Goal: Task Accomplishment & Management: Manage account settings

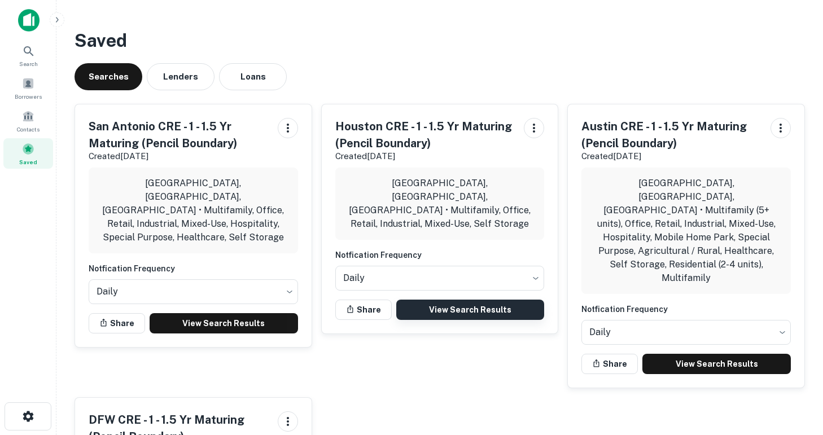
click at [476, 300] on link "View Search Results" at bounding box center [470, 310] width 148 height 20
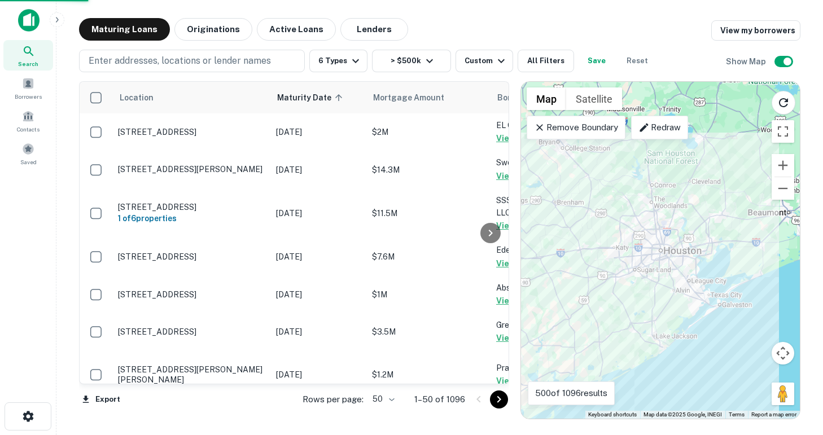
click at [379, 399] on body "Search Borrowers Contacts Saved Maturing Loans Originations Active Loans Lender…" at bounding box center [411, 217] width 823 height 435
click at [384, 413] on li "100" at bounding box center [383, 411] width 33 height 20
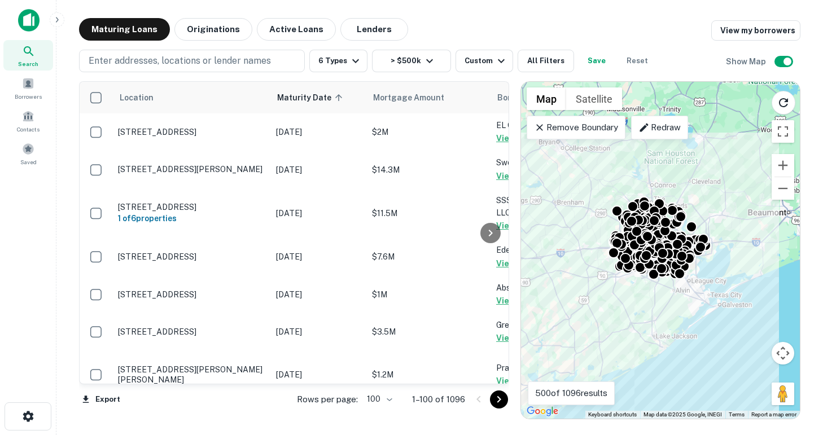
click at [495, 402] on icon "Go to next page" at bounding box center [499, 400] width 14 height 14
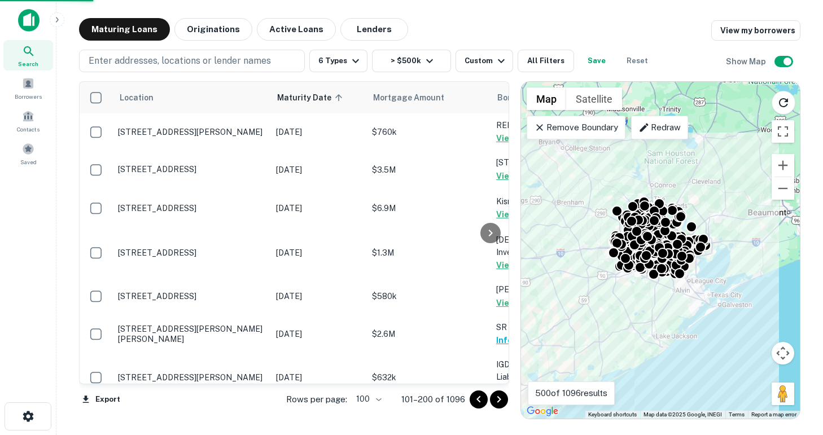
click at [495, 403] on icon "Go to next page" at bounding box center [499, 400] width 14 height 14
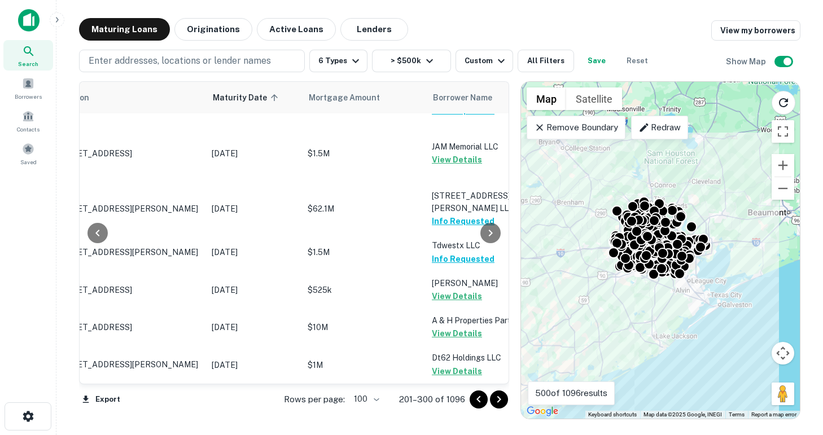
scroll to position [4179, 64]
click at [503, 401] on icon "Go to next page" at bounding box center [499, 400] width 14 height 14
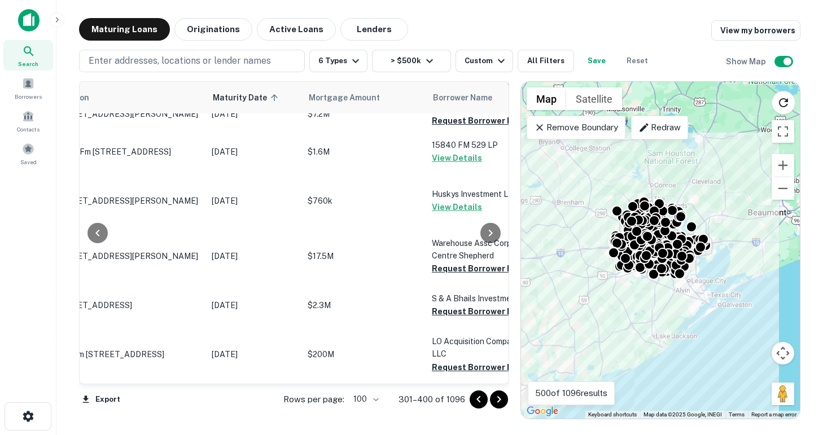
scroll to position [3801, 64]
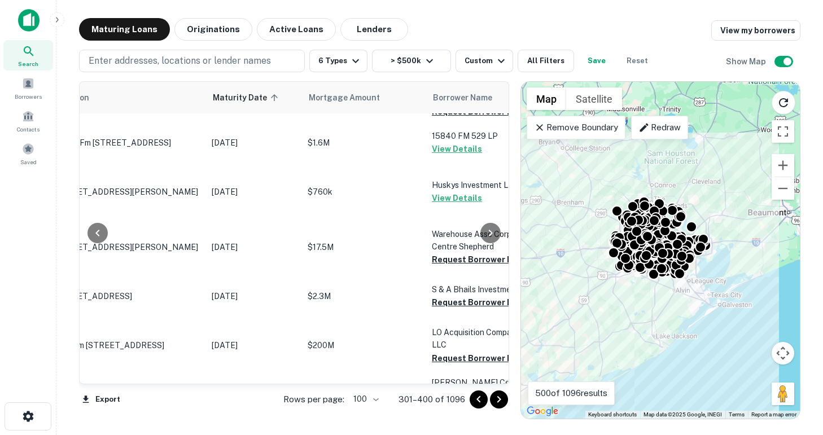
click at [443, 81] on button "Request Borrower Info" at bounding box center [477, 74] width 91 height 14
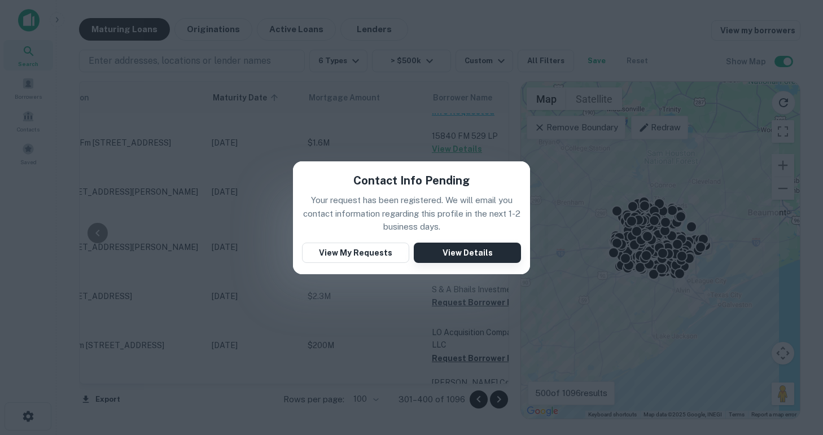
click at [449, 257] on button "View Details" at bounding box center [467, 253] width 107 height 20
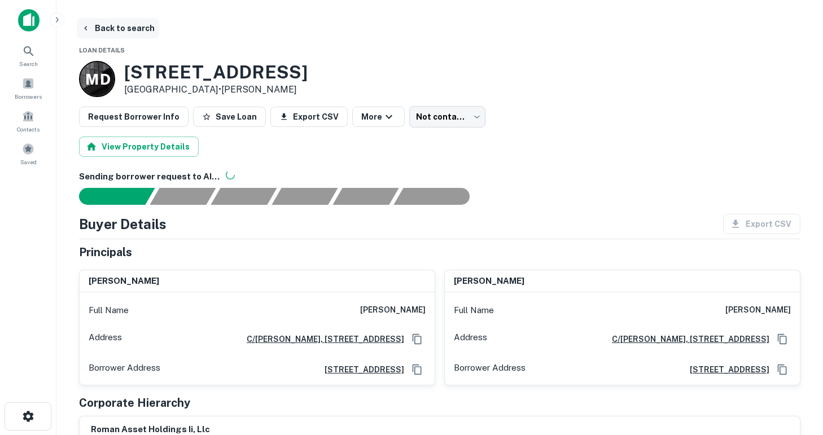
click at [89, 28] on icon "button" at bounding box center [85, 28] width 9 height 9
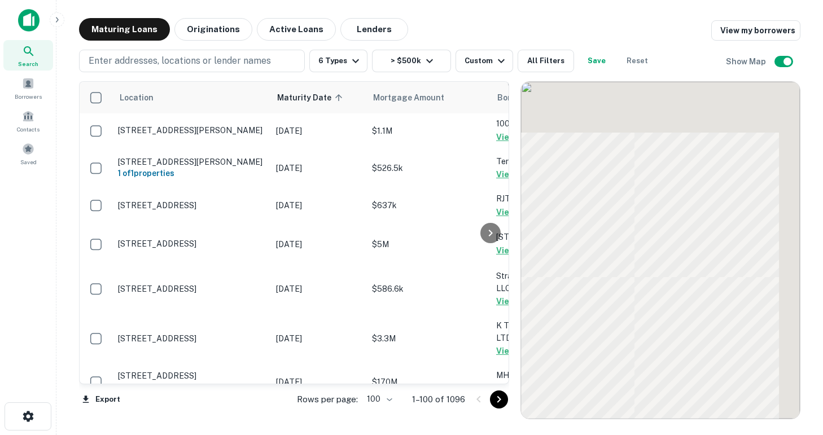
scroll to position [2663, 0]
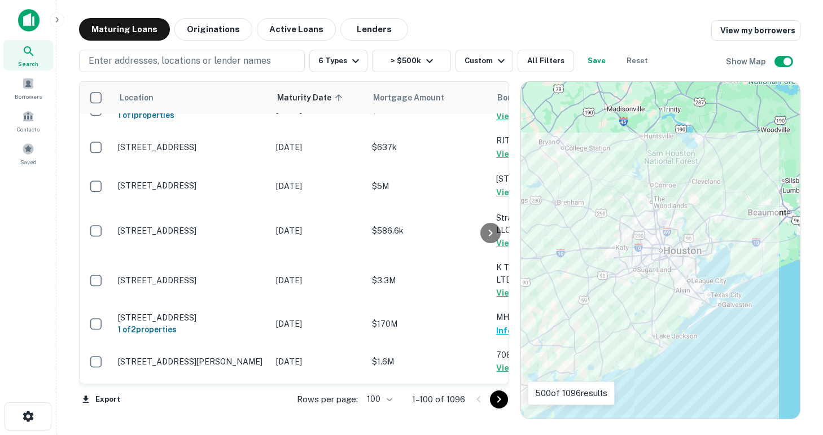
click at [498, 399] on icon "Go to next page" at bounding box center [499, 400] width 14 height 14
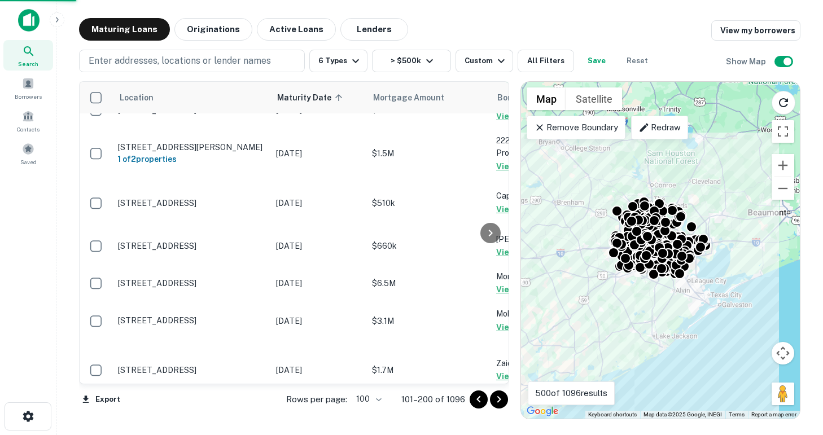
click at [498, 399] on icon "Go to next page" at bounding box center [499, 400] width 14 height 14
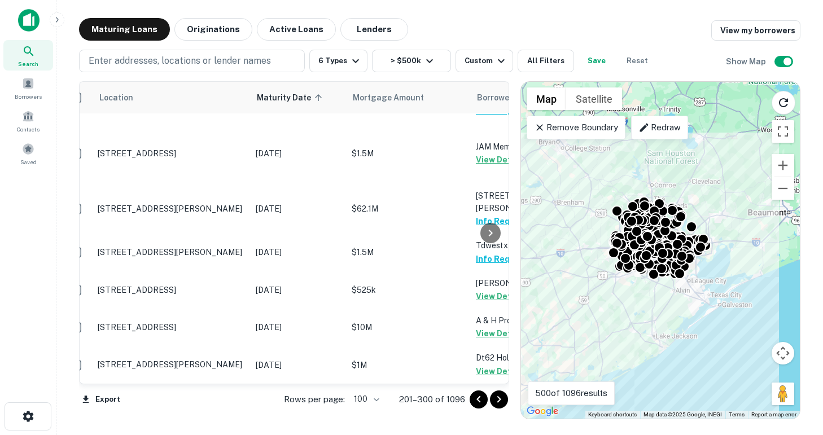
scroll to position [4179, 20]
click at [500, 395] on icon "Go to next page" at bounding box center [499, 400] width 14 height 14
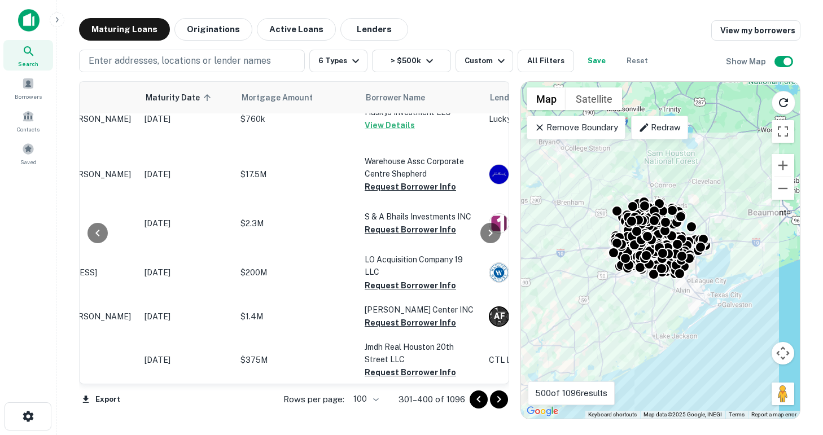
scroll to position [3867, 131]
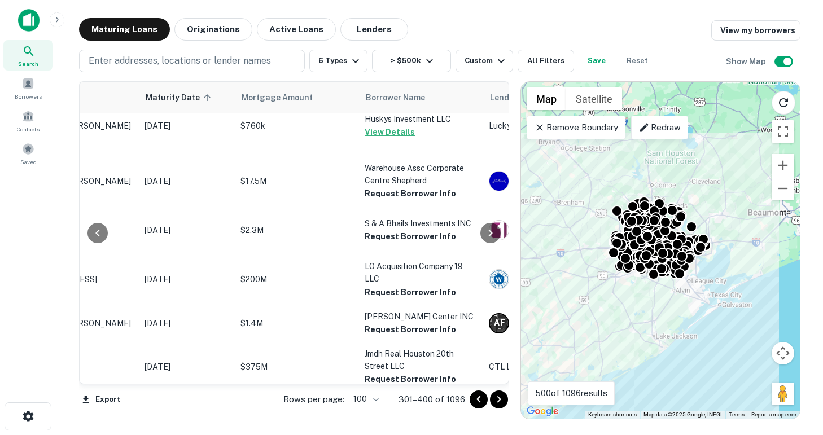
click at [414, 52] on button "Request Borrower Info" at bounding box center [409, 46] width 91 height 14
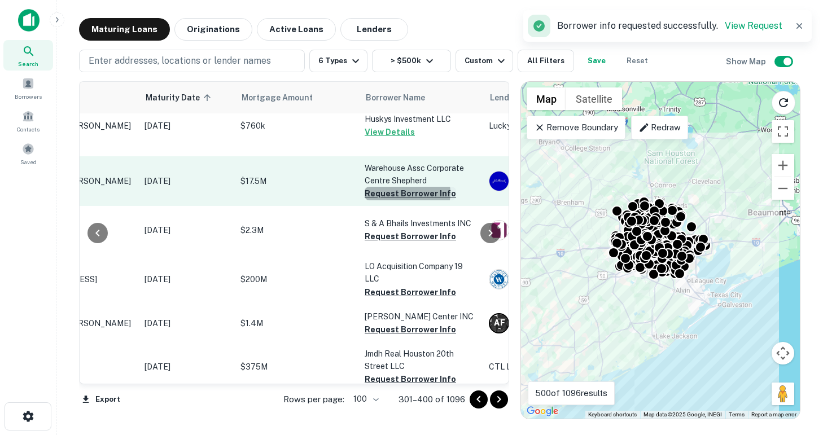
click at [404, 200] on button "Request Borrower Info" at bounding box center [409, 194] width 91 height 14
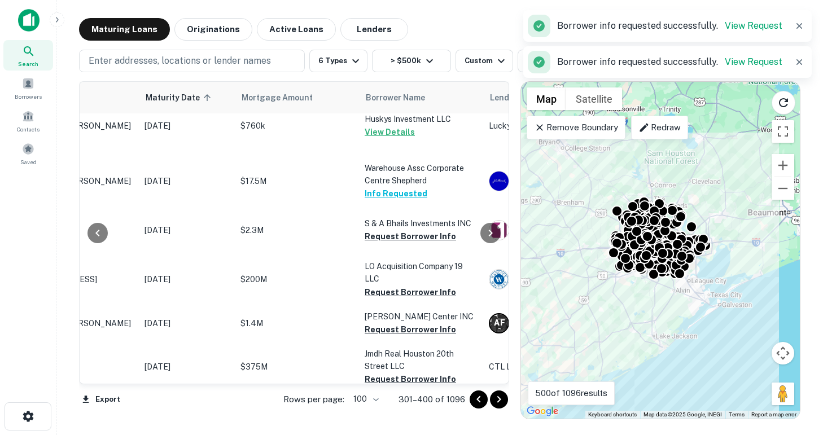
scroll to position [3987, 131]
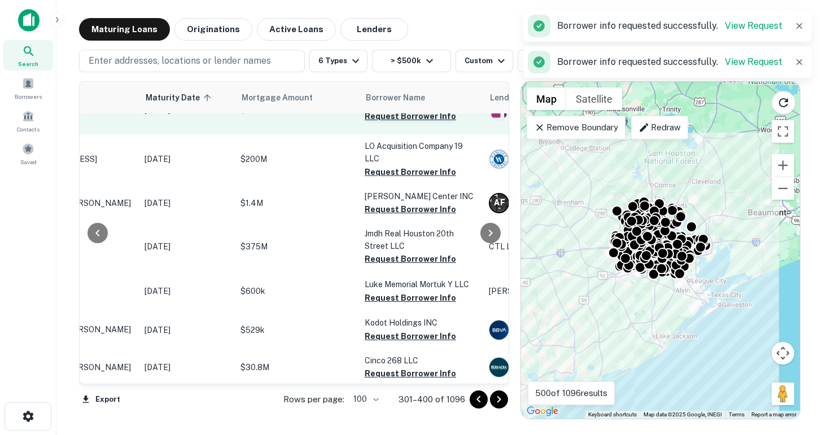
click at [402, 123] on button "Request Borrower Info" at bounding box center [409, 116] width 91 height 14
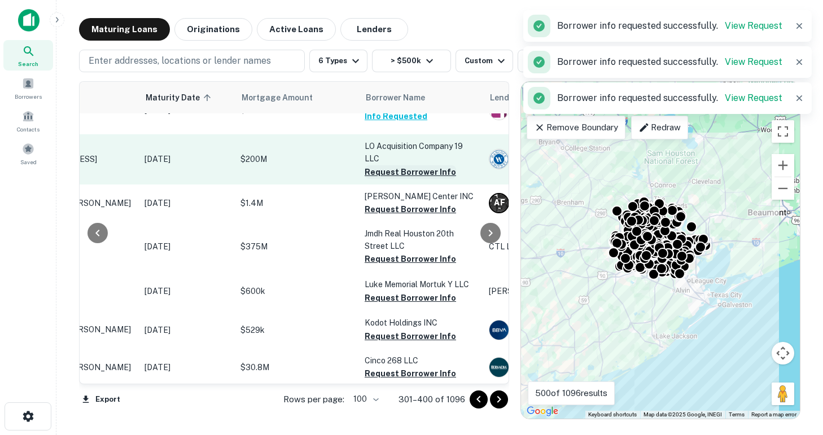
click at [411, 179] on button "Request Borrower Info" at bounding box center [409, 172] width 91 height 14
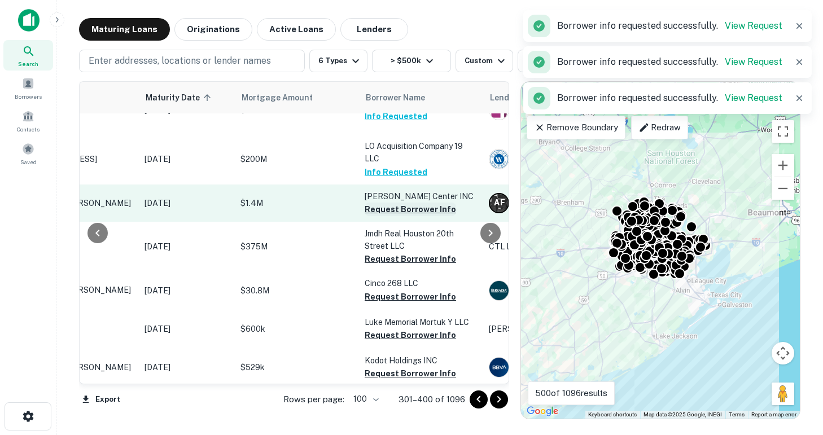
click at [415, 216] on button "Request Borrower Info" at bounding box center [409, 210] width 91 height 14
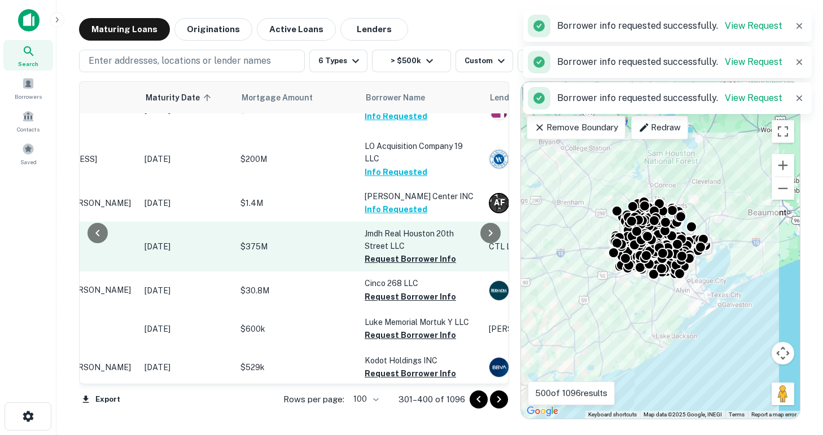
scroll to position [4078, 131]
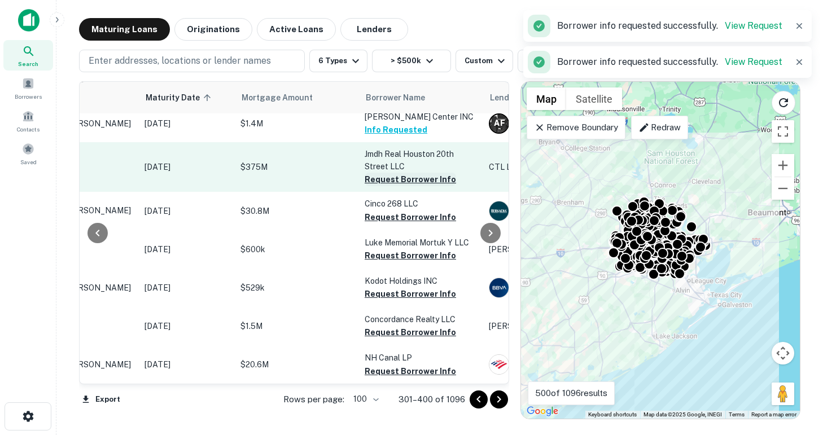
click at [413, 186] on button "Request Borrower Info" at bounding box center [409, 180] width 91 height 14
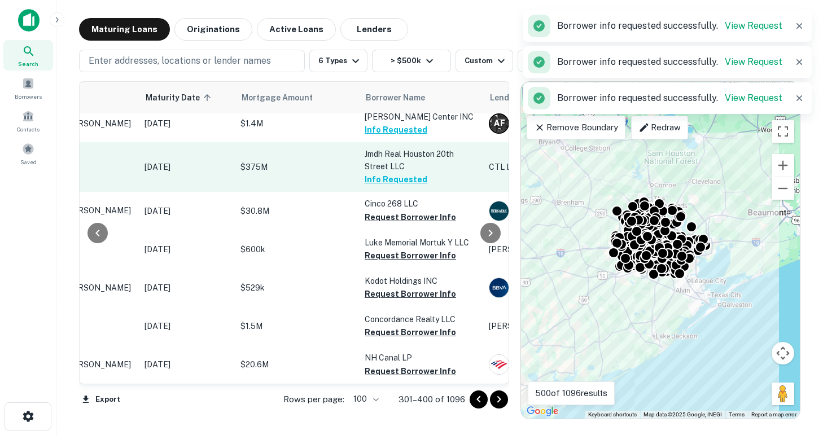
scroll to position [4171, 131]
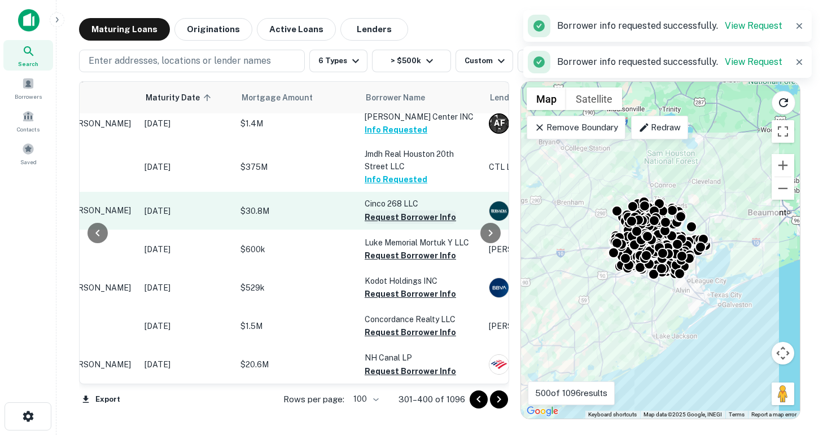
click at [403, 224] on button "Request Borrower Info" at bounding box center [409, 217] width 91 height 14
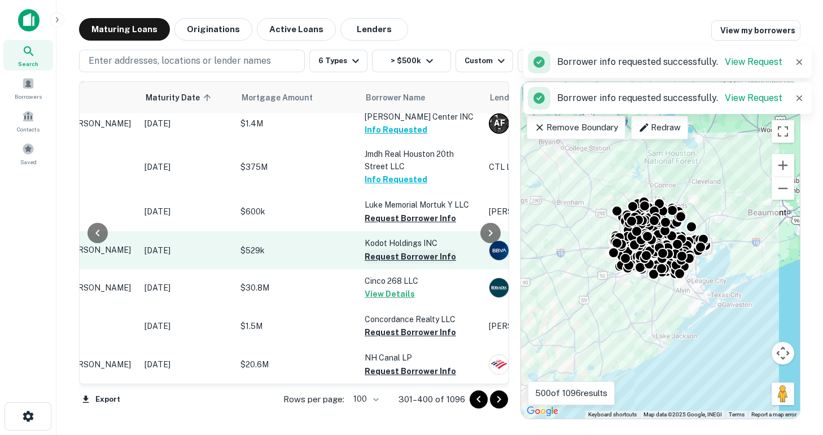
scroll to position [4223, 131]
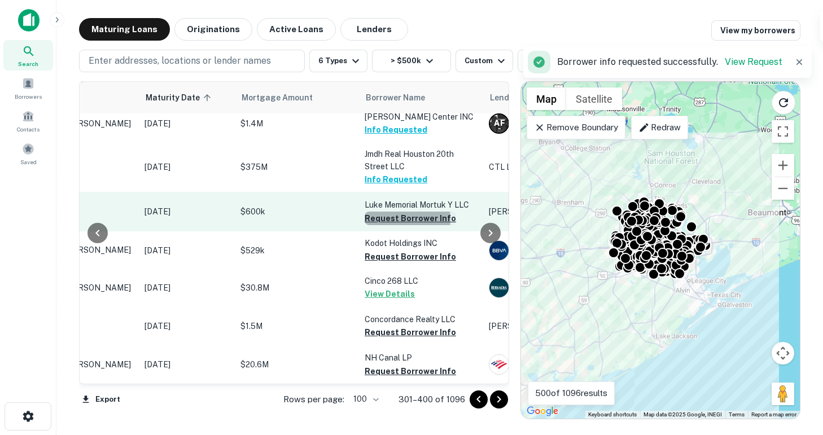
click at [395, 212] on button "Request Borrower Info" at bounding box center [409, 219] width 91 height 14
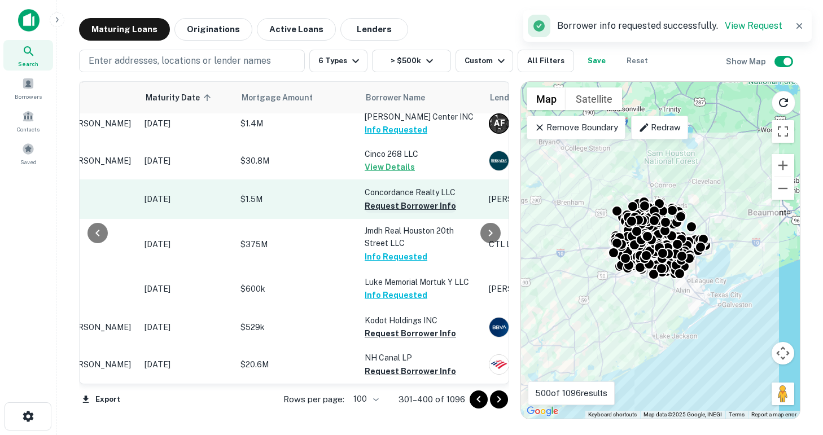
click at [392, 199] on button "Request Borrower Info" at bounding box center [409, 206] width 91 height 14
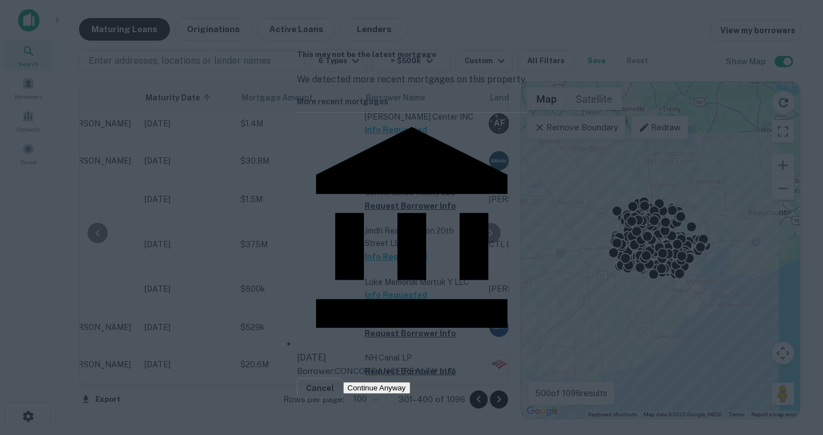
click at [410, 382] on button "Continue Anyway" at bounding box center [376, 388] width 67 height 12
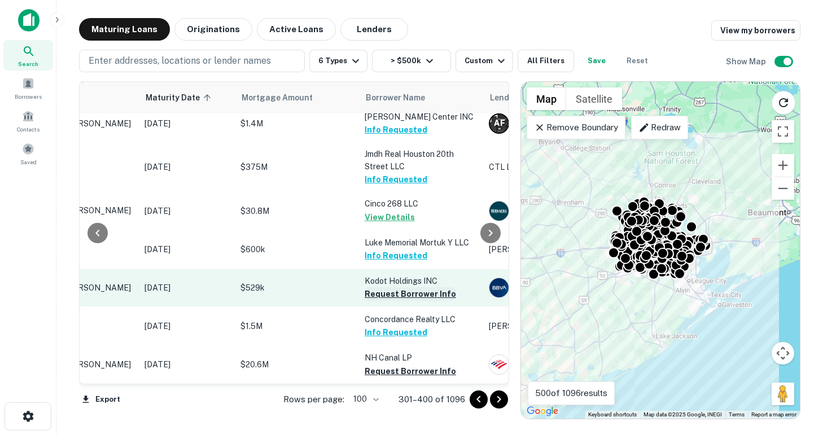
click at [402, 295] on button "Request Borrower Info" at bounding box center [409, 294] width 91 height 14
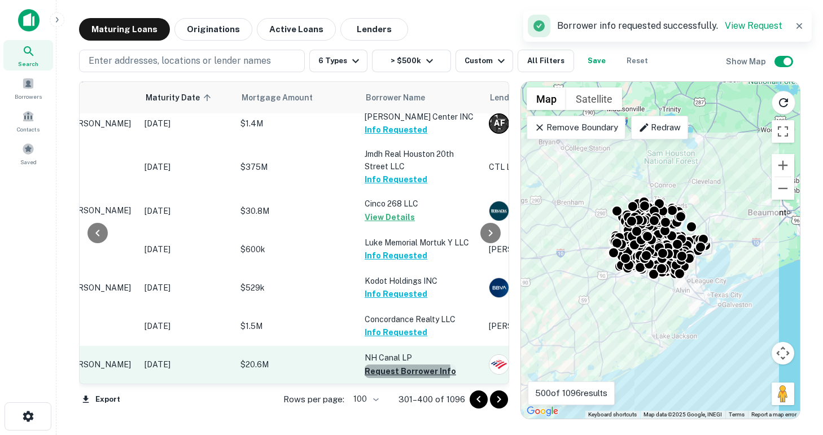
click at [405, 370] on button "Request Borrower Info" at bounding box center [409, 371] width 91 height 14
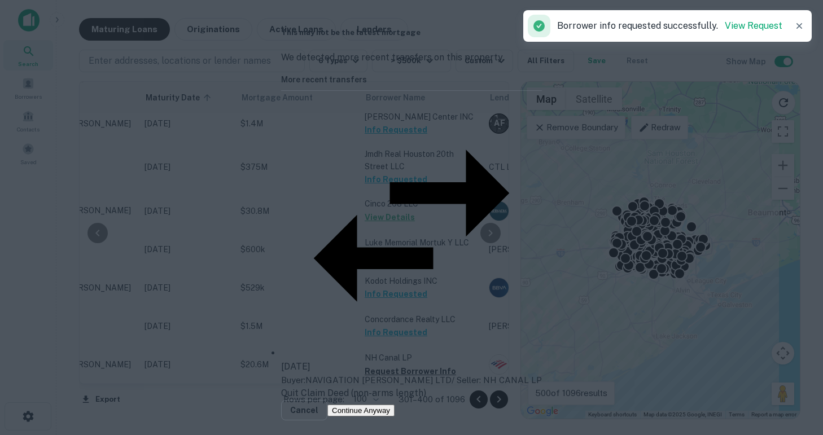
click at [394, 405] on button "Continue Anyway" at bounding box center [360, 411] width 67 height 12
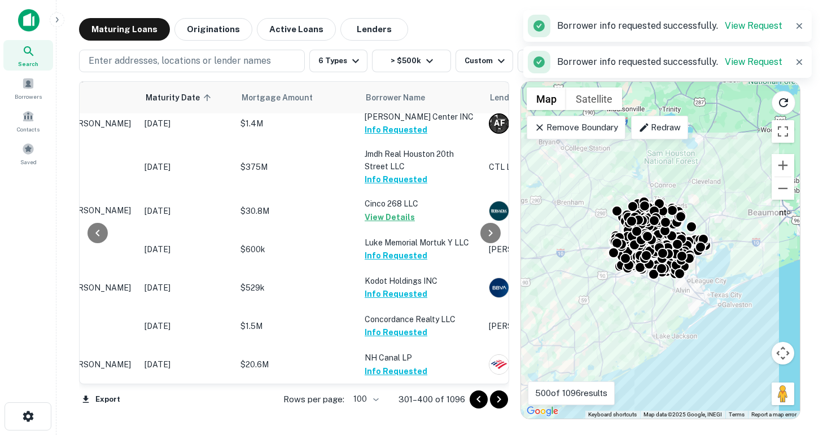
click at [501, 401] on icon "Go to next page" at bounding box center [499, 400] width 14 height 14
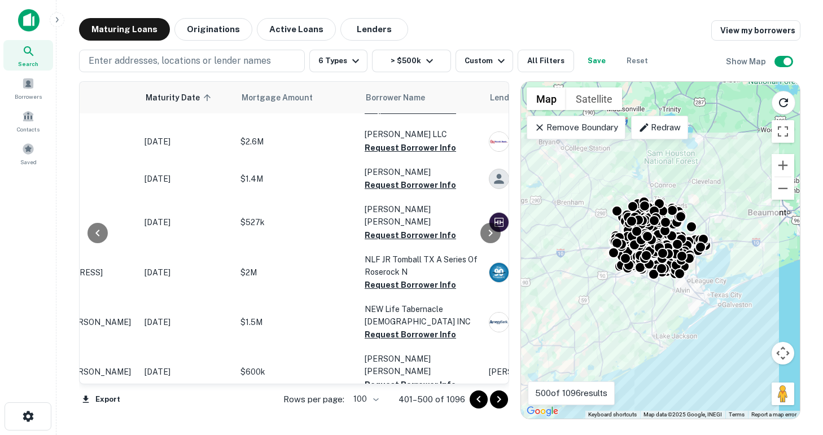
scroll to position [0, 131]
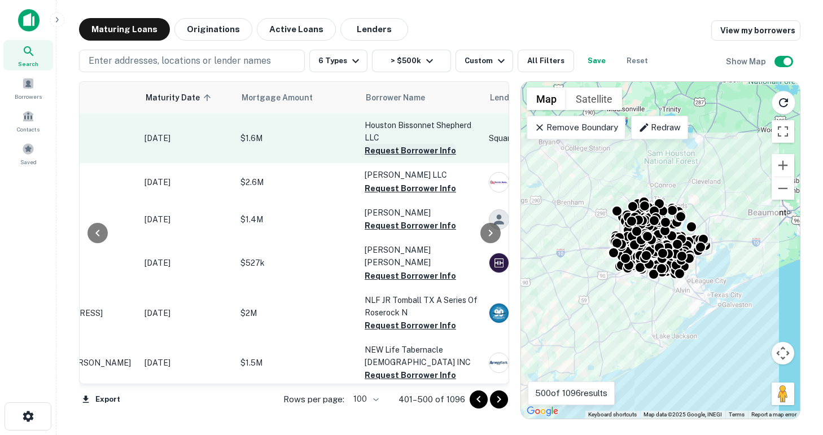
click at [390, 151] on button "Request Borrower Info" at bounding box center [409, 151] width 91 height 14
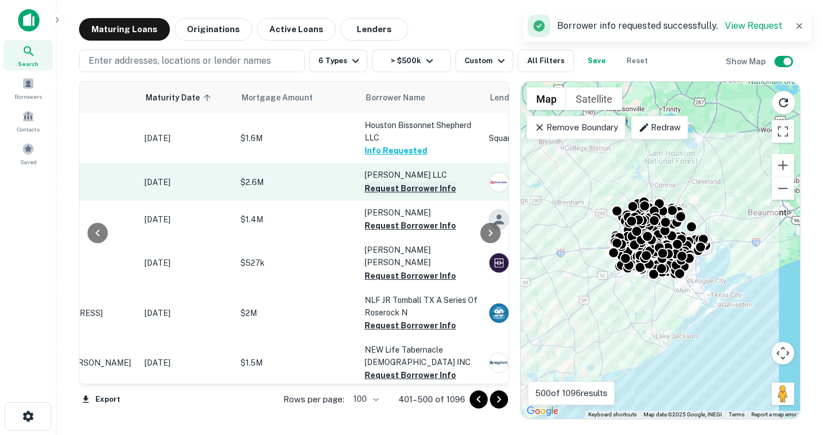
click at [397, 186] on button "Request Borrower Info" at bounding box center [409, 189] width 91 height 14
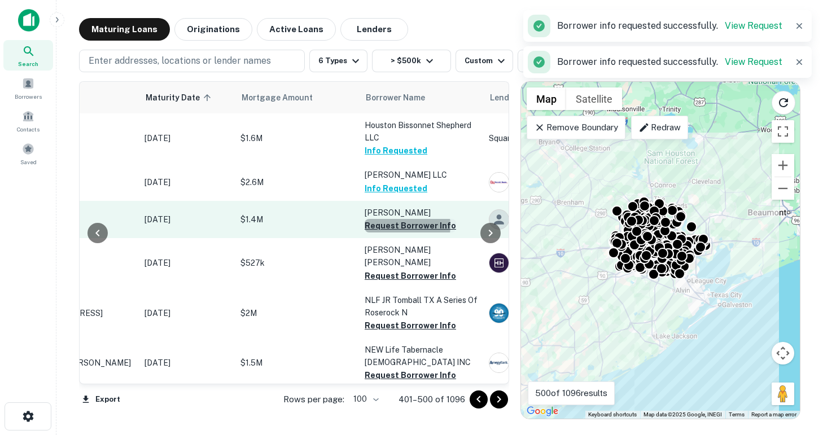
click at [400, 226] on button "Request Borrower Info" at bounding box center [409, 226] width 91 height 14
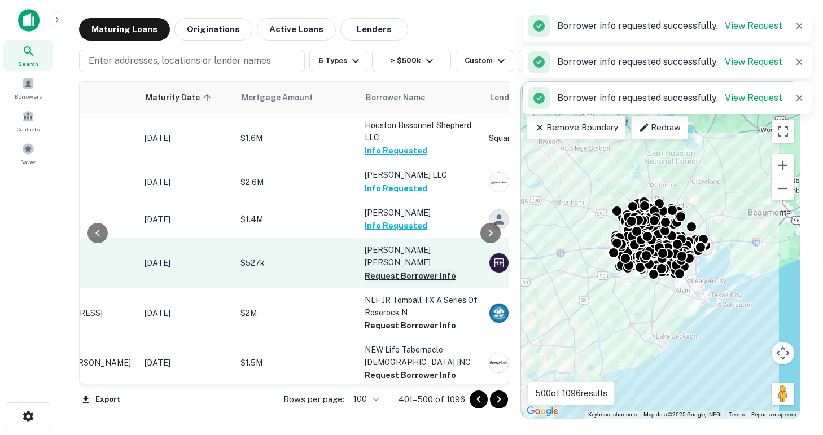
click at [403, 269] on button "Request Borrower Info" at bounding box center [409, 276] width 91 height 14
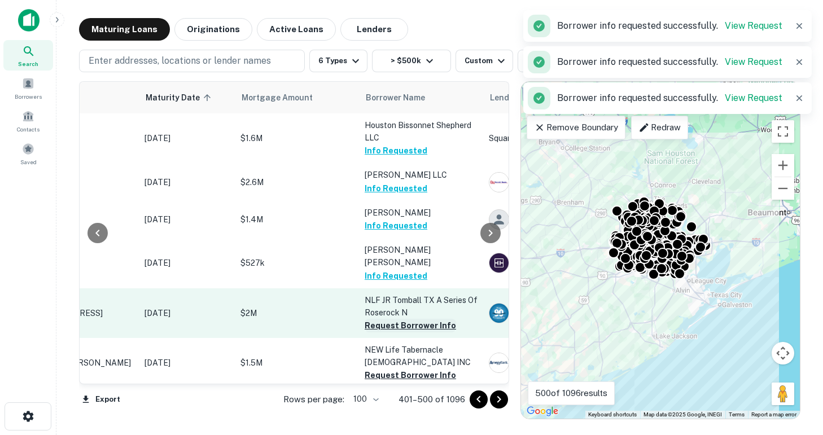
click at [405, 319] on button "Request Borrower Info" at bounding box center [409, 326] width 91 height 14
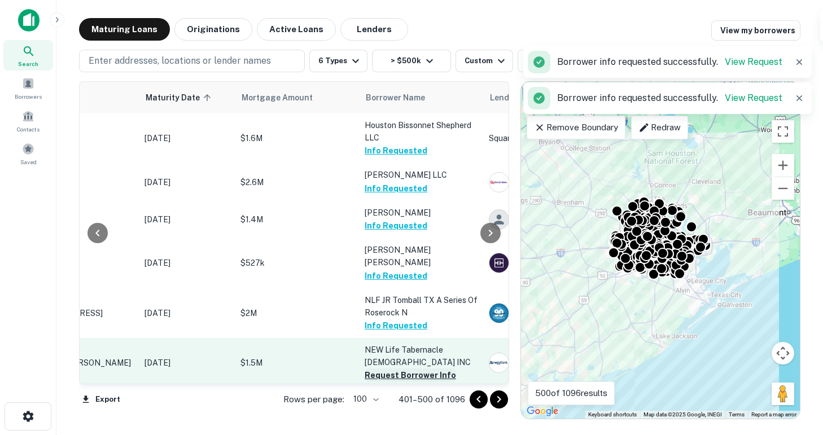
scroll to position [98, 131]
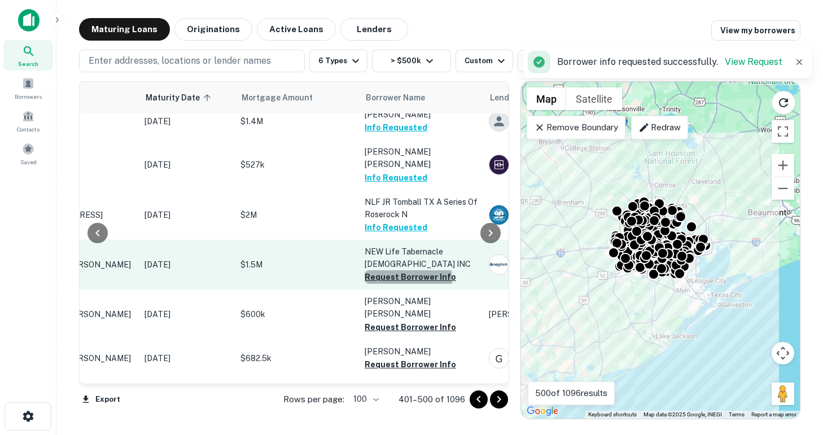
click at [407, 270] on button "Request Borrower Info" at bounding box center [409, 277] width 91 height 14
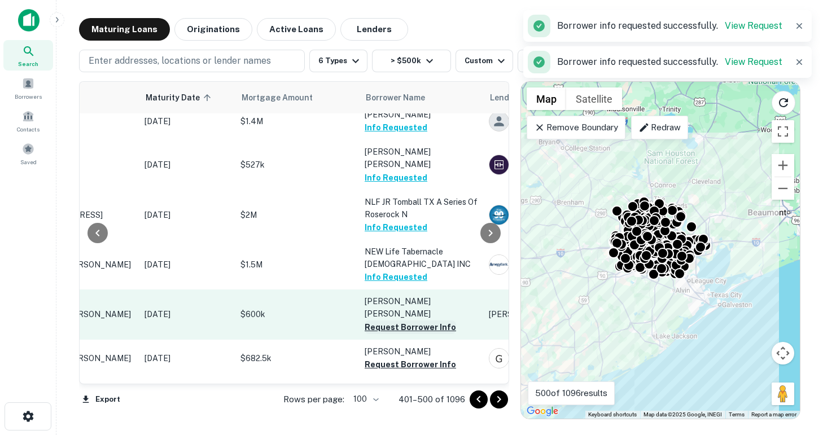
click at [408, 322] on button "Request Borrower Info" at bounding box center [409, 327] width 91 height 14
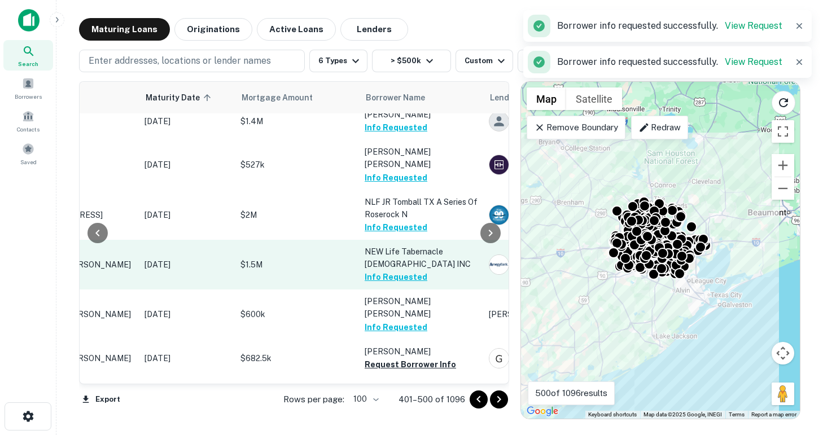
scroll to position [140, 131]
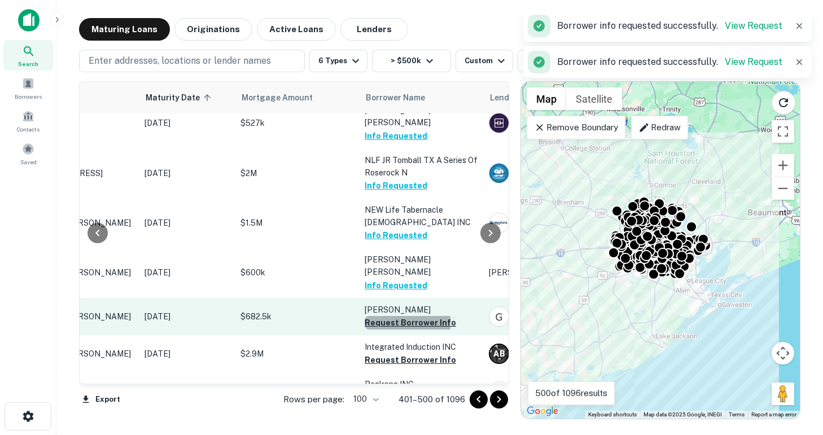
click at [384, 316] on button "Request Borrower Info" at bounding box center [409, 323] width 91 height 14
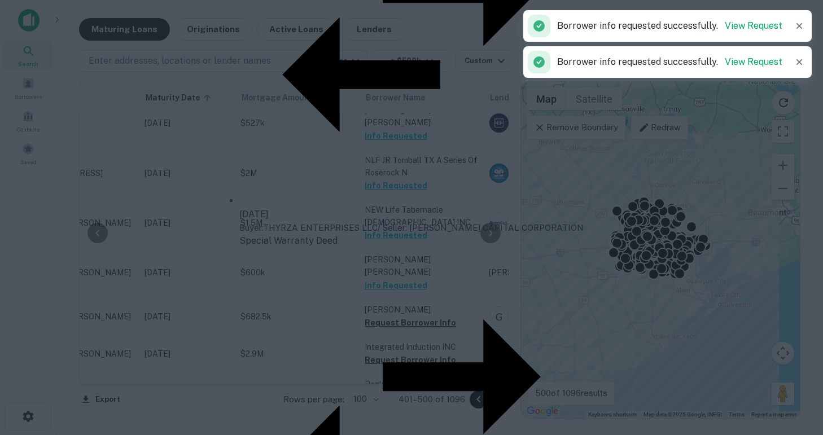
scroll to position [200, 131]
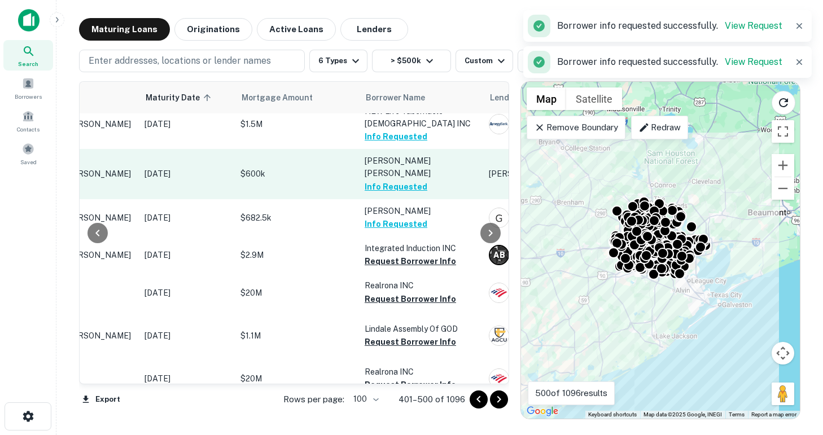
scroll to position [274, 131]
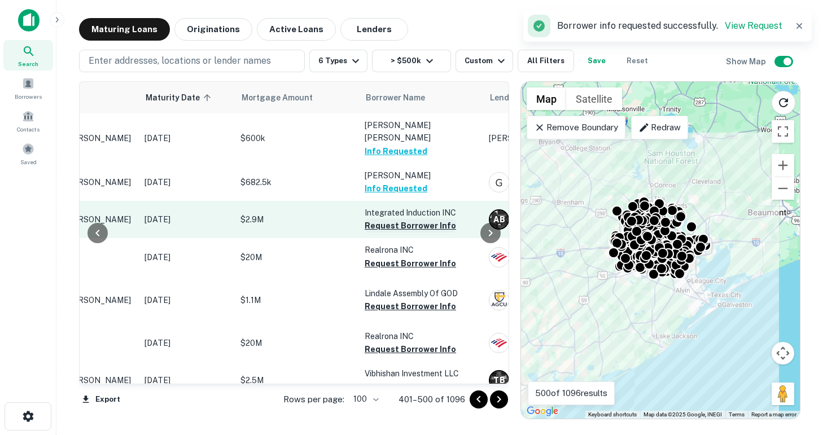
click at [388, 232] on button "Request Borrower Info" at bounding box center [409, 226] width 91 height 14
